Goal: Task Accomplishment & Management: Complete application form

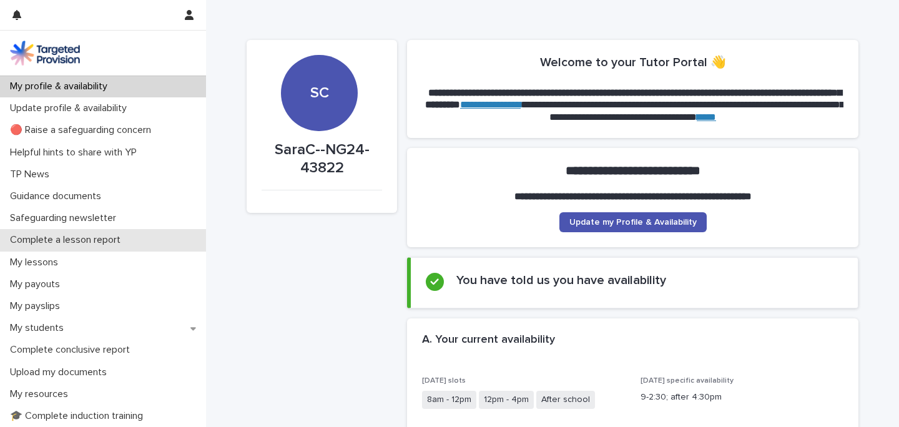
click at [79, 241] on p "Complete a lesson report" at bounding box center [67, 240] width 125 height 12
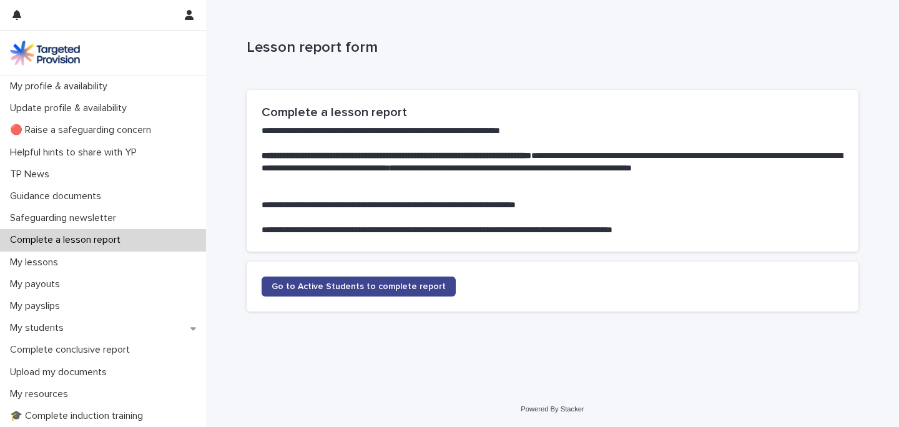
click at [340, 290] on span "Go to Active Students to complete report" at bounding box center [359, 286] width 174 height 9
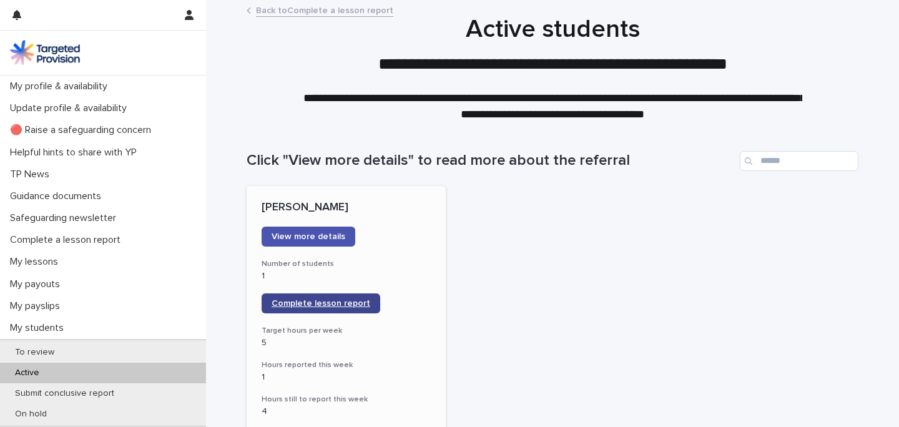
click at [358, 303] on span "Complete lesson report" at bounding box center [321, 303] width 99 height 9
